Goal: Information Seeking & Learning: Learn about a topic

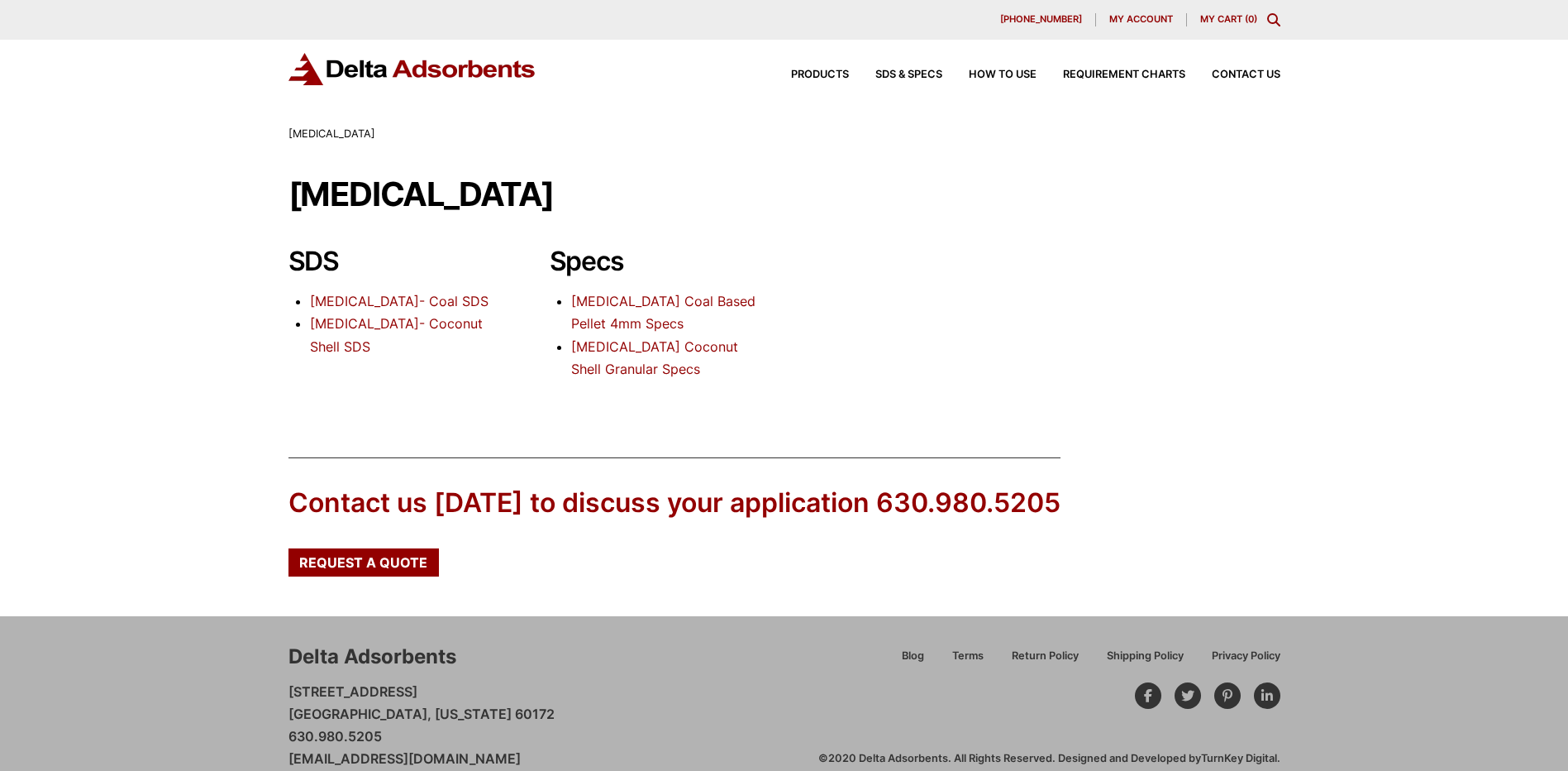
click at [413, 299] on link "Activated Carbon- Coal SDS" at bounding box center [399, 300] width 179 height 16
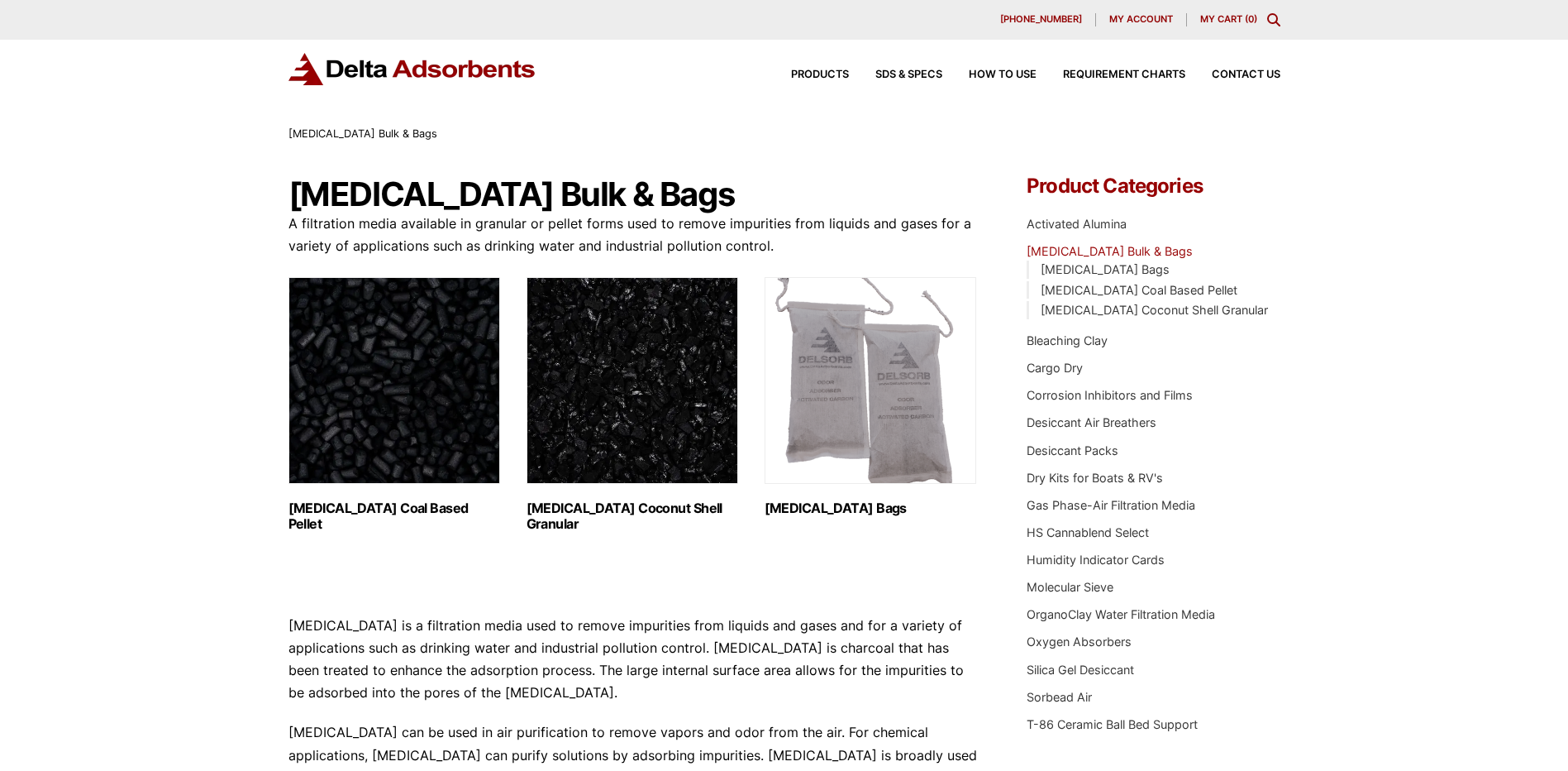
click at [655, 444] on img "Visit product category Activated Carbon Coconut Shell Granular" at bounding box center [633, 381] width 212 height 206
click at [407, 450] on img "Visit product category Activated Carbon Coal Based Pellet" at bounding box center [395, 381] width 212 height 206
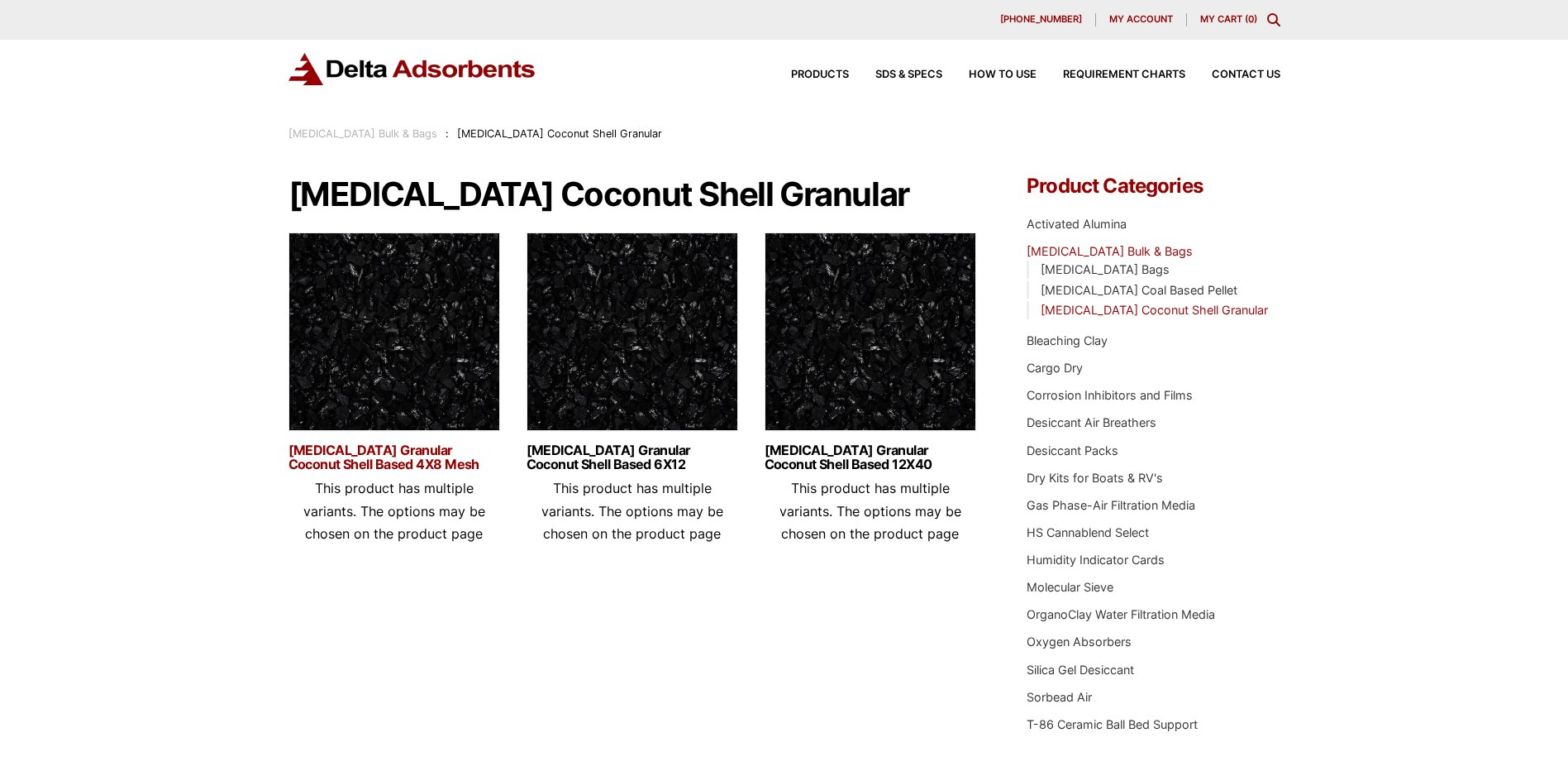
click at [447, 461] on link "Activated Carbon Granular Coconut Shell Based 4X8 Mesh" at bounding box center [395, 457] width 212 height 28
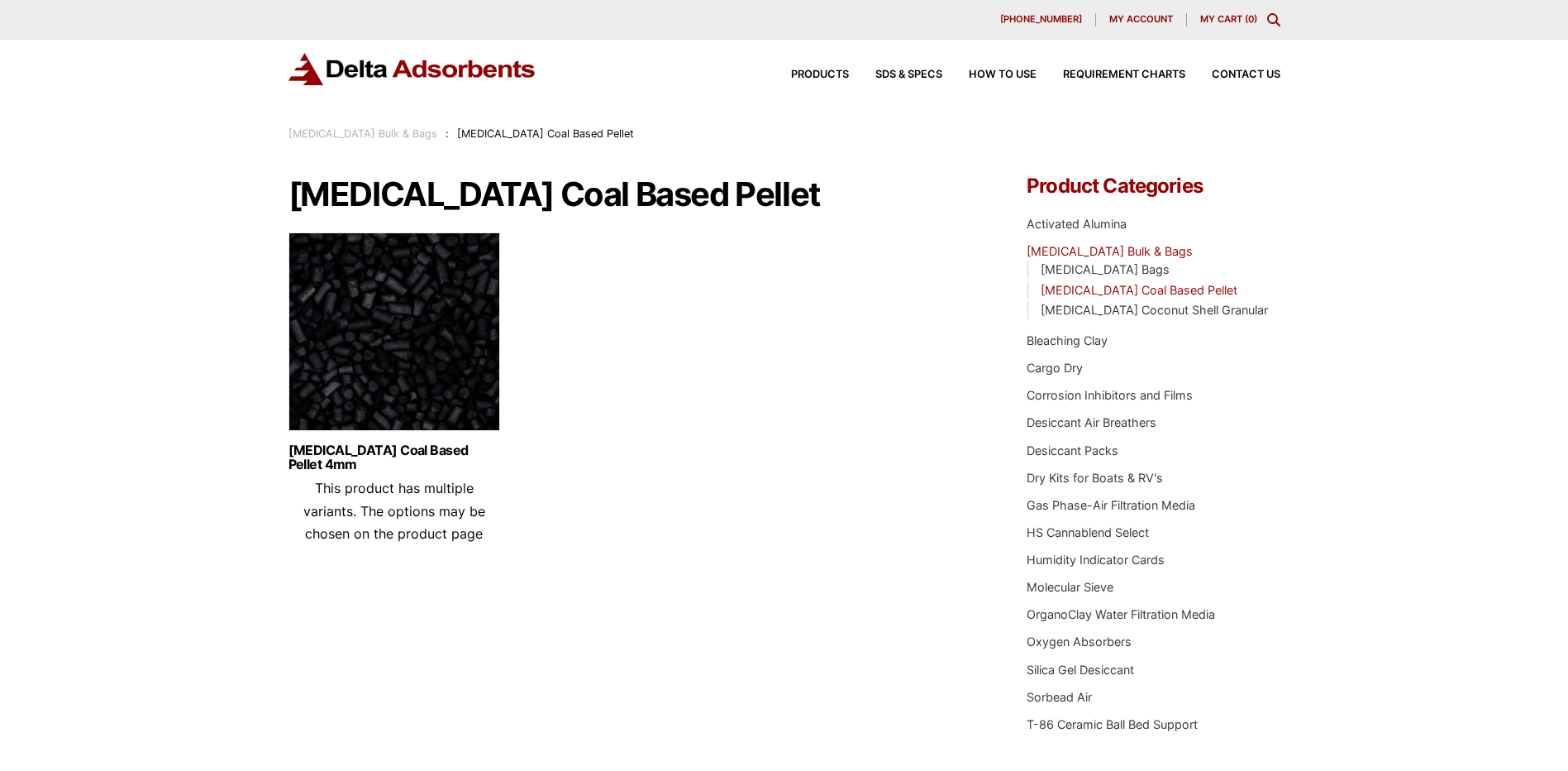
click at [419, 381] on img at bounding box center [395, 335] width 212 height 206
